Goal: Check status: Check status

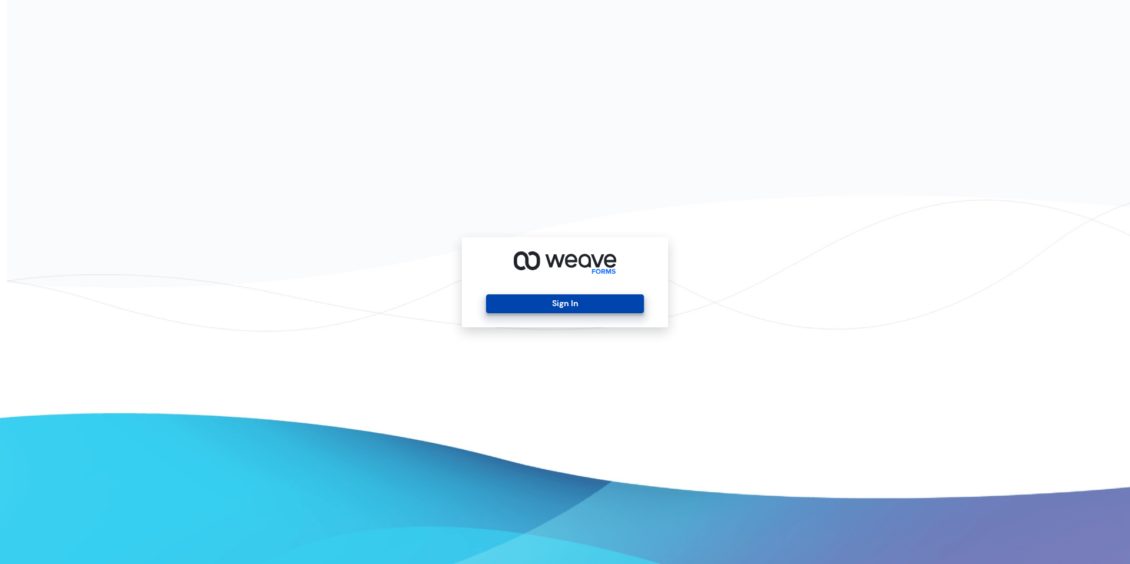
click at [558, 301] on button "Sign In" at bounding box center [564, 304] width 157 height 19
